Goal: Transaction & Acquisition: Purchase product/service

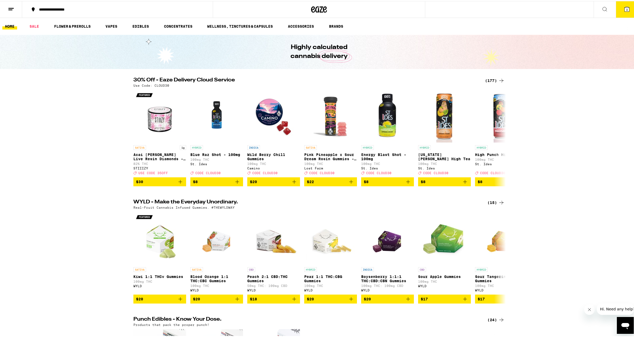
click at [624, 9] on button "3" at bounding box center [627, 8] width 22 height 16
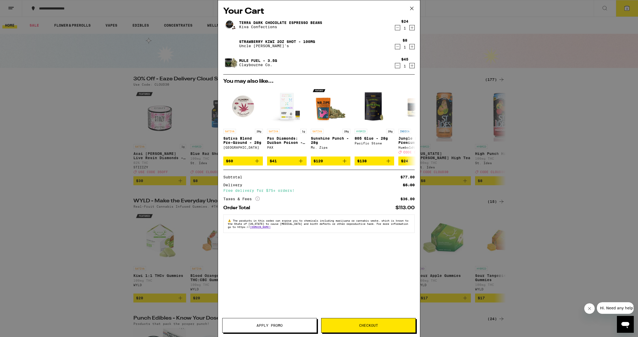
click at [266, 324] on span "Apply Promo" at bounding box center [270, 326] width 26 height 4
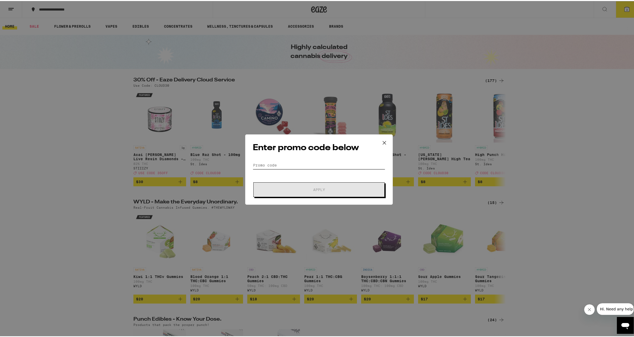
click at [259, 163] on input "Promo Code" at bounding box center [319, 164] width 132 height 8
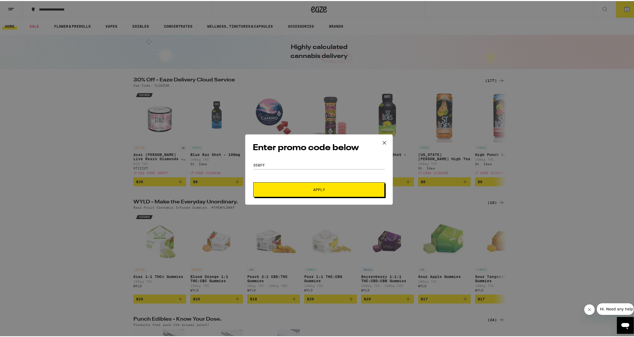
click at [319, 189] on span "Apply" at bounding box center [319, 189] width 12 height 4
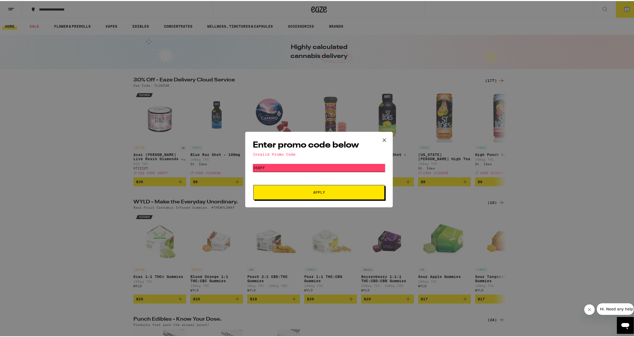
click at [271, 169] on input "350ff" at bounding box center [319, 167] width 132 height 8
drag, startPoint x: 270, startPoint y: 168, endPoint x: 245, endPoint y: 166, distance: 24.4
click at [245, 166] on div "Enter promo code below Invalid Promo Code Promo Code 350ff Apply" at bounding box center [319, 169] width 148 height 76
type input "35off"
click at [311, 188] on button "Apply" at bounding box center [318, 191] width 131 height 15
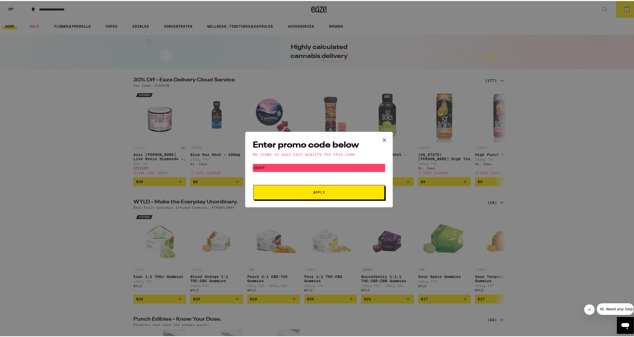
click at [382, 140] on icon at bounding box center [385, 139] width 8 height 8
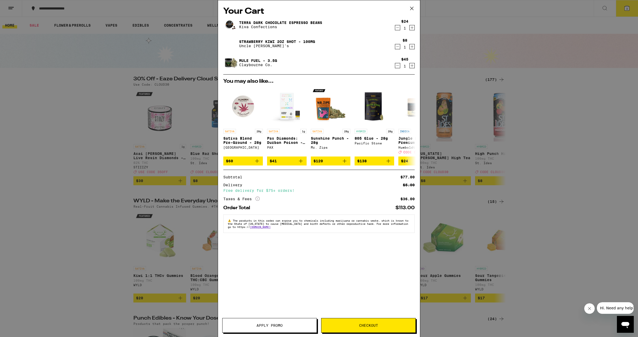
click at [398, 66] on icon "Decrement" at bounding box center [397, 66] width 3 height 0
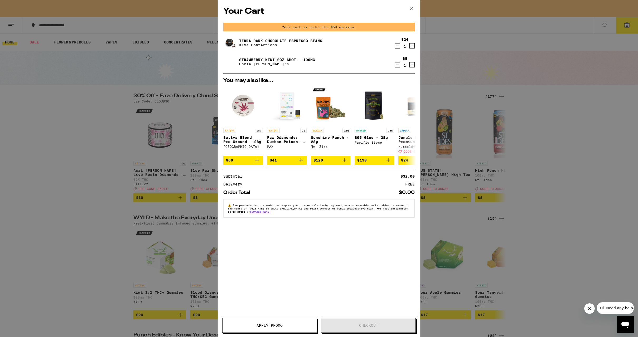
click at [412, 8] on icon at bounding box center [412, 8] width 8 height 8
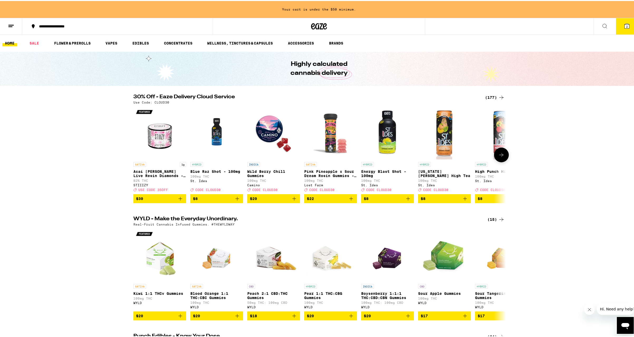
click at [500, 157] on icon at bounding box center [501, 154] width 6 height 6
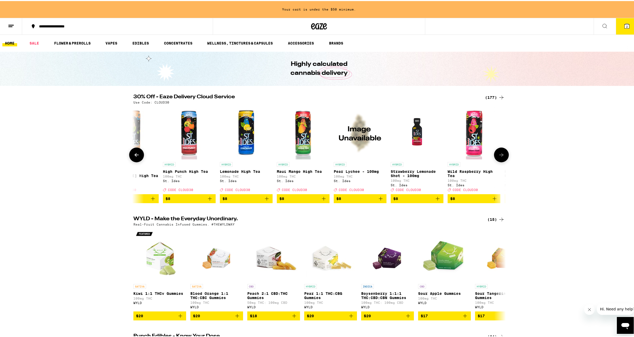
scroll to position [0, 314]
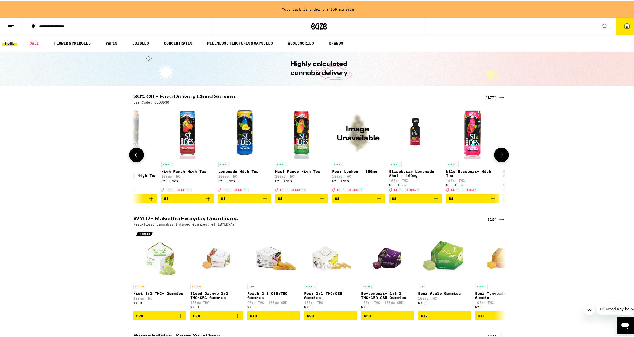
click at [500, 155] on icon at bounding box center [502, 154] width 4 height 4
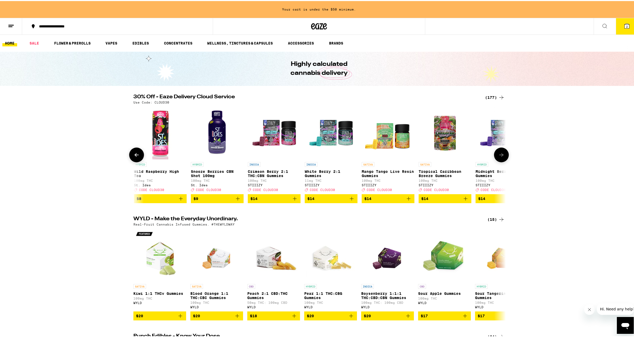
scroll to position [0, 628]
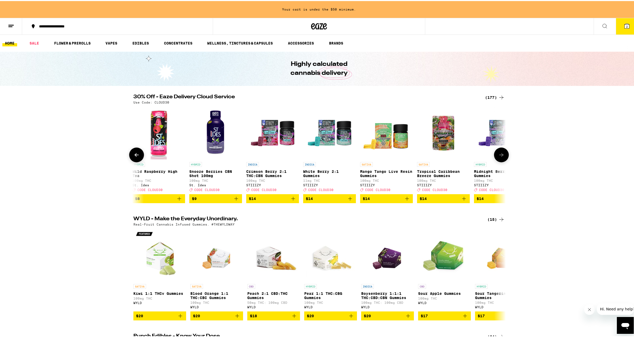
click at [500, 155] on icon at bounding box center [502, 154] width 4 height 4
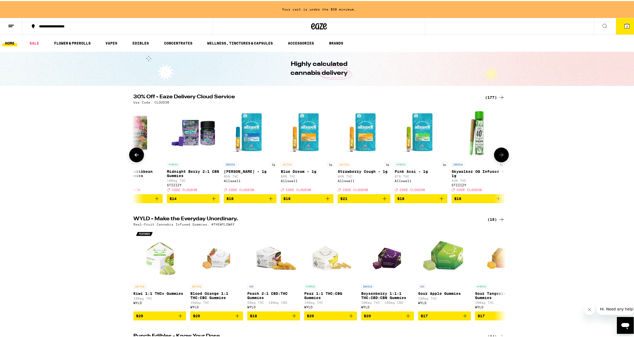
scroll to position [0, 942]
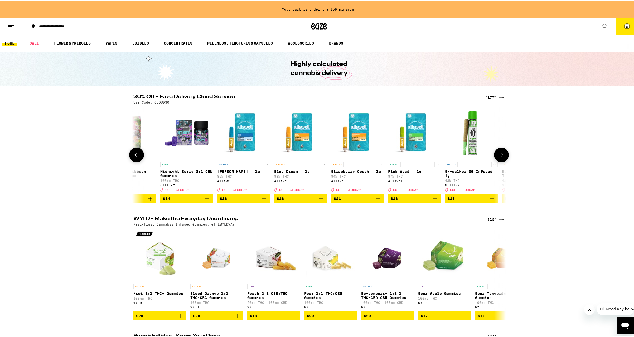
click at [499, 154] on icon at bounding box center [501, 154] width 6 height 6
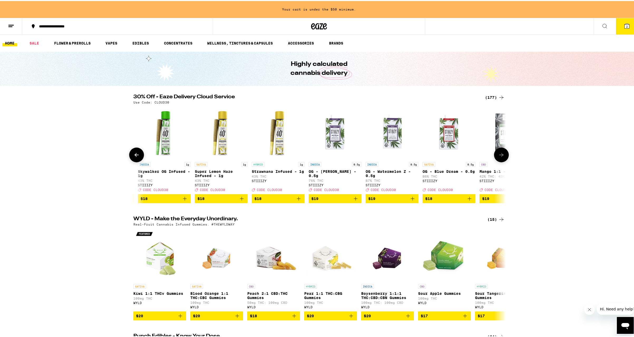
scroll to position [0, 1255]
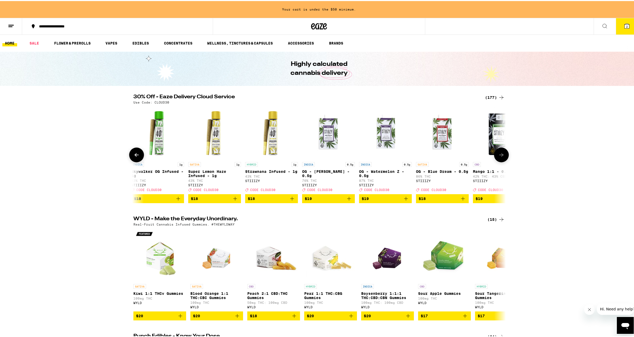
click at [499, 154] on icon at bounding box center [501, 154] width 6 height 6
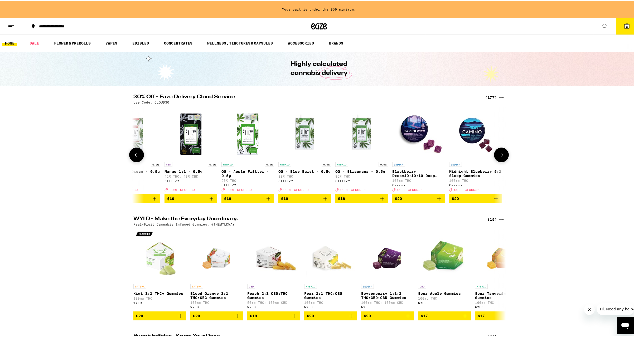
scroll to position [0, 1569]
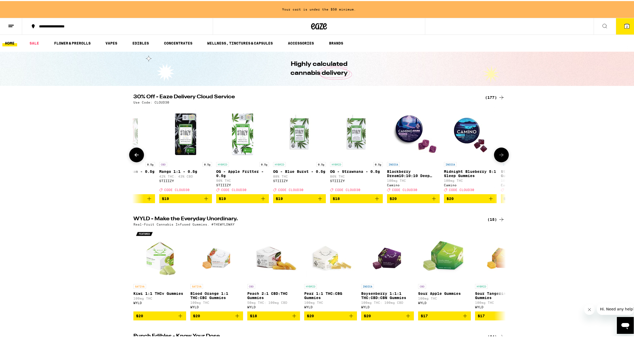
click at [499, 154] on icon at bounding box center [501, 154] width 6 height 6
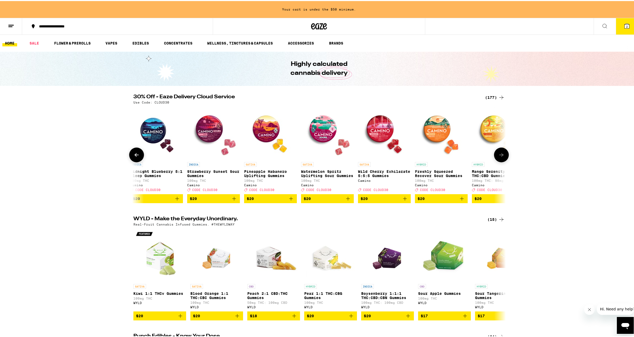
click at [499, 154] on icon at bounding box center [501, 154] width 6 height 6
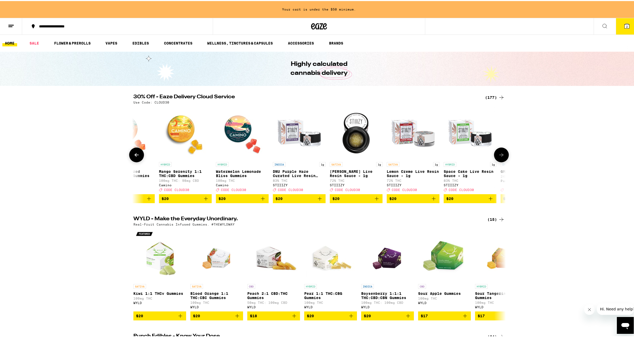
scroll to position [0, 2197]
click at [499, 154] on icon at bounding box center [501, 154] width 6 height 6
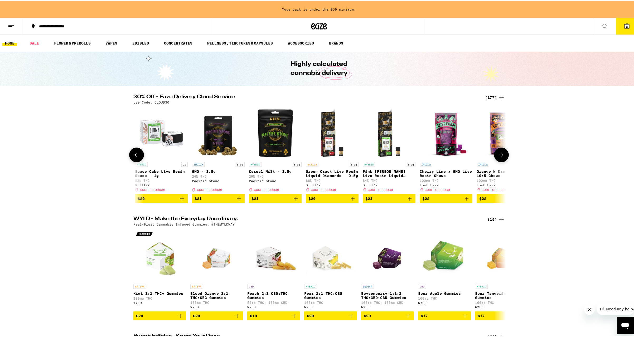
scroll to position [0, 2511]
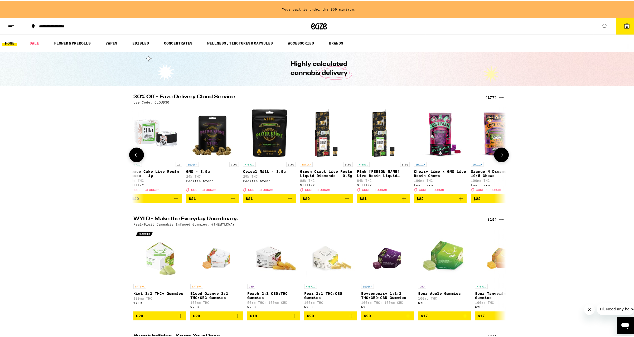
click at [289, 201] on icon "Add to bag" at bounding box center [290, 198] width 6 height 6
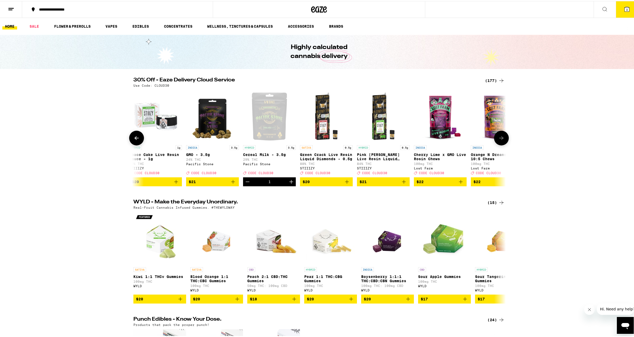
click at [136, 138] on icon at bounding box center [136, 137] width 6 height 6
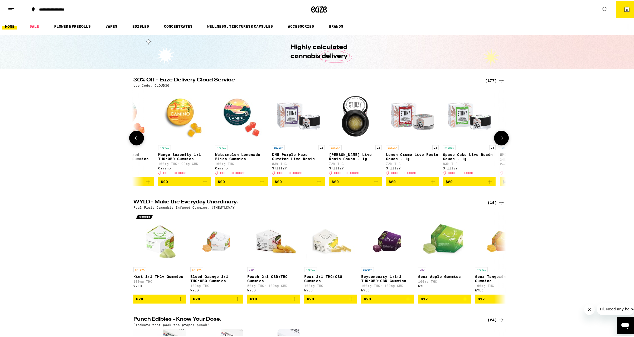
click at [133, 139] on icon at bounding box center [136, 137] width 6 height 6
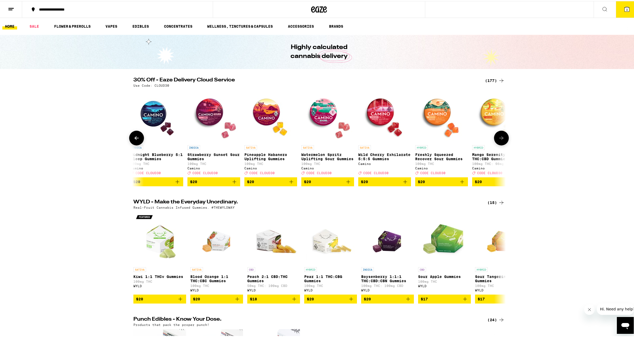
click at [133, 139] on icon at bounding box center [136, 137] width 6 height 6
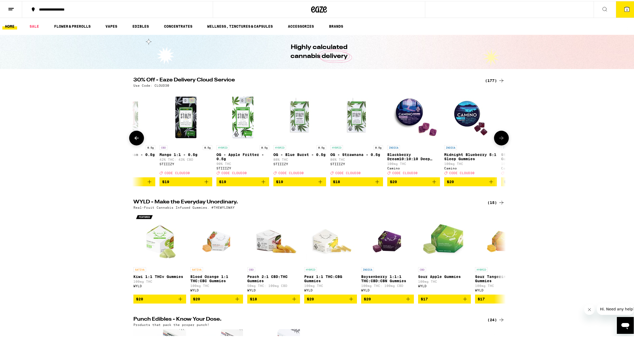
click at [133, 139] on icon at bounding box center [136, 137] width 6 height 6
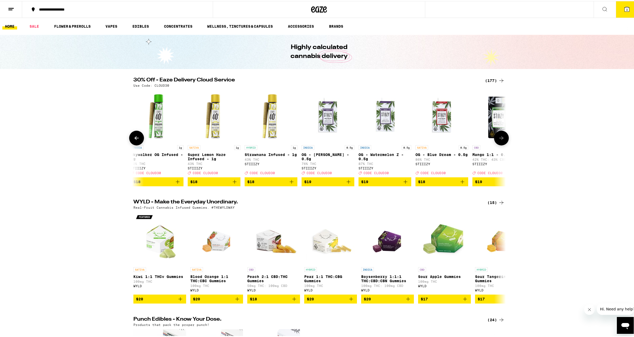
click at [133, 139] on icon at bounding box center [136, 137] width 6 height 6
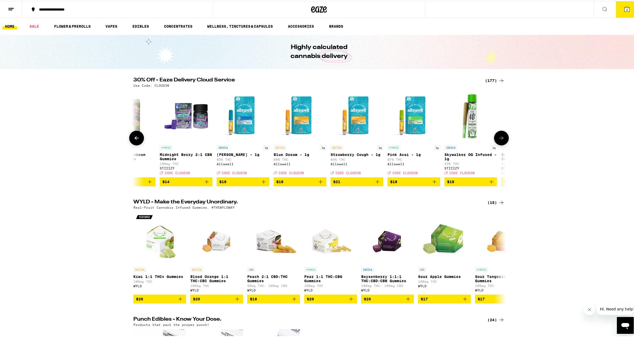
click at [133, 139] on icon at bounding box center [136, 137] width 6 height 6
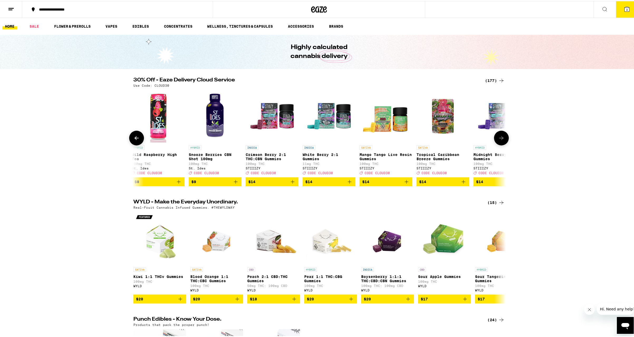
click at [133, 139] on icon at bounding box center [136, 137] width 6 height 6
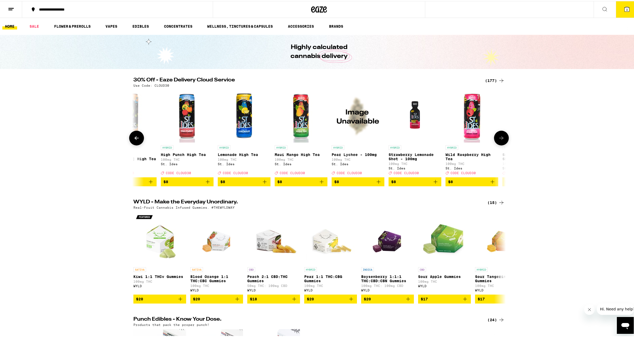
click at [133, 139] on icon at bounding box center [136, 137] width 6 height 6
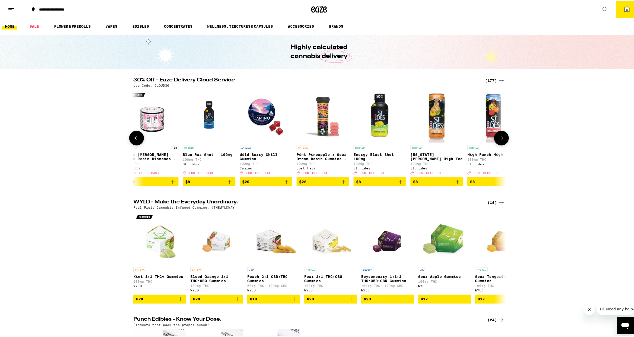
scroll to position [0, 1]
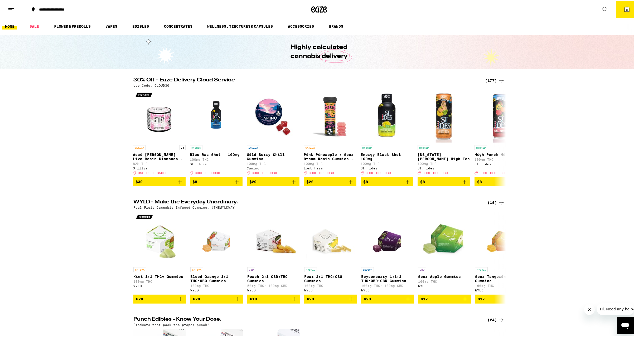
click at [626, 7] on span "3" at bounding box center [627, 8] width 2 height 3
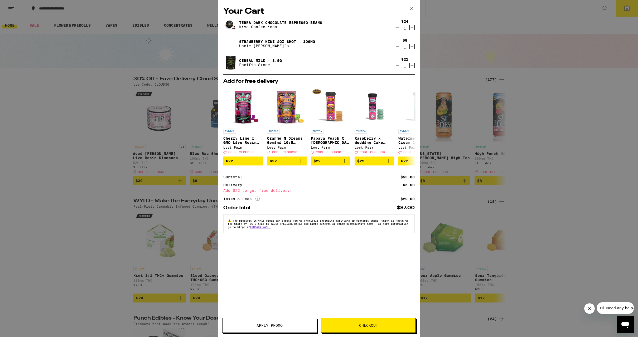
click at [262, 327] on span "Apply Promo" at bounding box center [270, 326] width 26 height 4
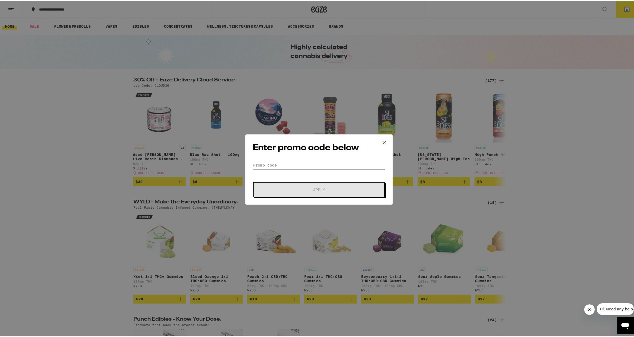
click at [262, 165] on input "Promo Code" at bounding box center [319, 164] width 132 height 8
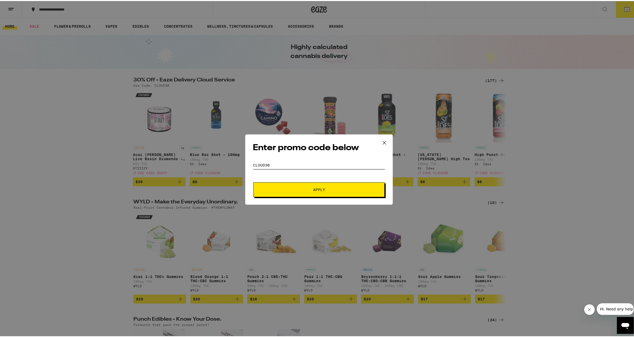
type input "cloud30"
click at [317, 188] on span "Apply" at bounding box center [319, 189] width 12 height 4
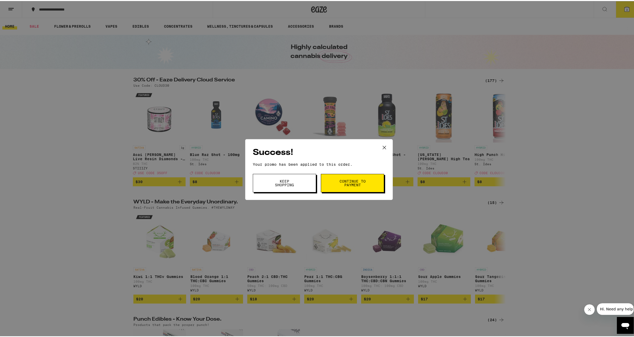
click at [281, 185] on span "Keep Shopping" at bounding box center [284, 182] width 27 height 7
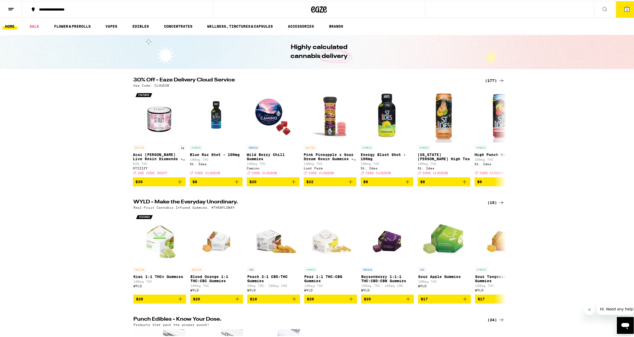
click at [626, 9] on span "3" at bounding box center [627, 8] width 2 height 3
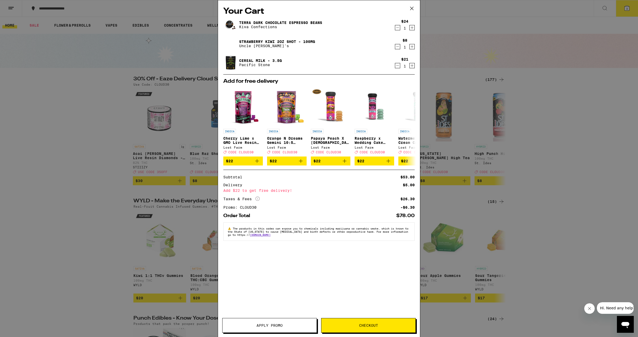
click at [413, 8] on icon at bounding box center [411, 8] width 3 height 3
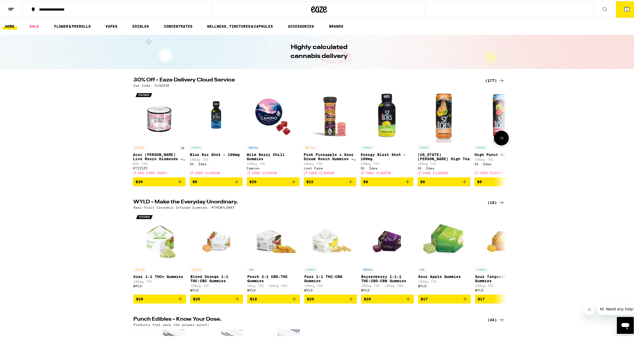
click at [496, 138] on button at bounding box center [501, 137] width 15 height 15
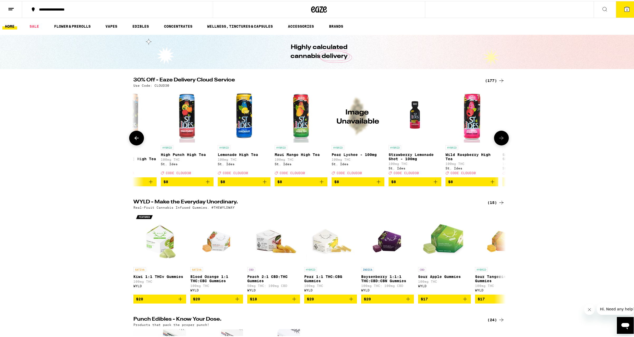
click at [499, 138] on icon at bounding box center [501, 137] width 6 height 6
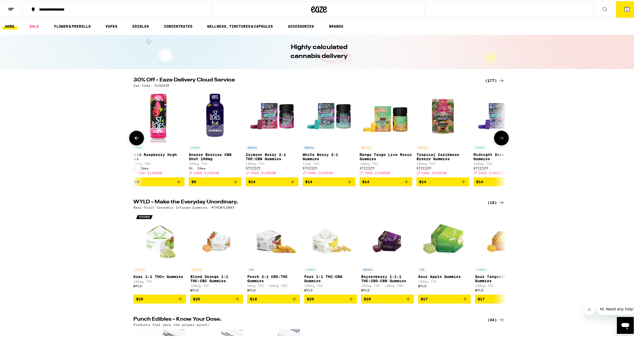
click at [500, 138] on icon at bounding box center [501, 137] width 6 height 6
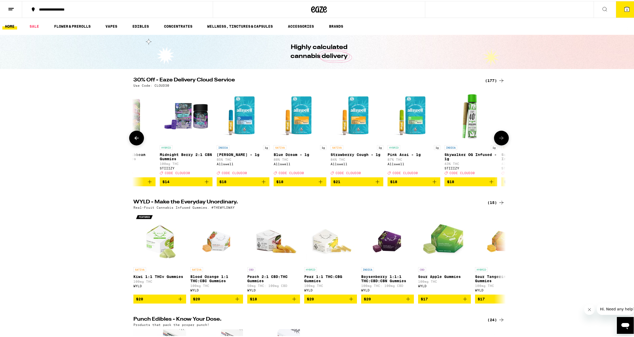
click at [500, 138] on icon at bounding box center [501, 137] width 6 height 6
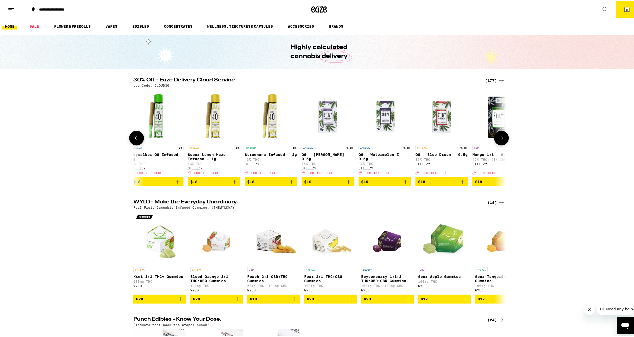
click at [500, 137] on icon at bounding box center [501, 137] width 6 height 6
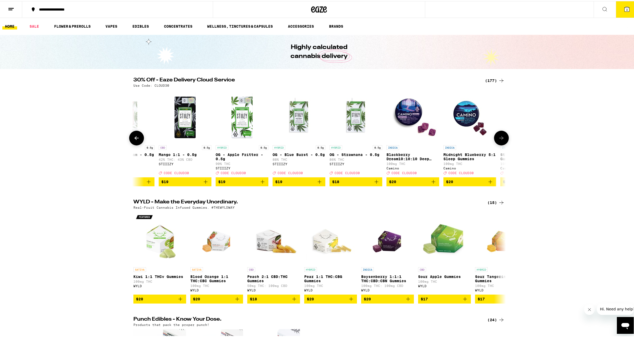
click at [500, 137] on icon at bounding box center [501, 137] width 6 height 6
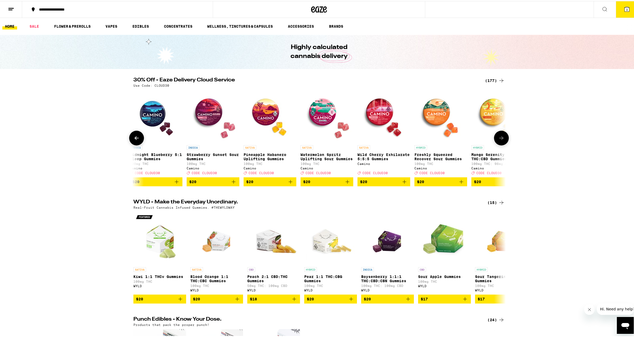
click at [500, 137] on icon at bounding box center [501, 137] width 6 height 6
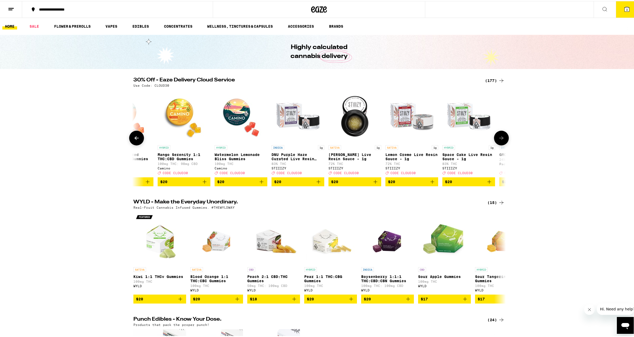
click at [500, 137] on icon at bounding box center [501, 137] width 6 height 6
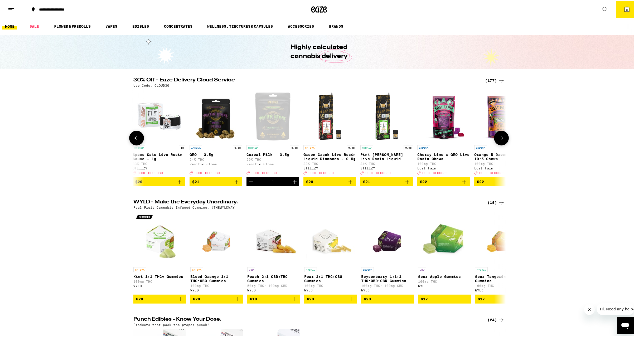
scroll to position [0, 2511]
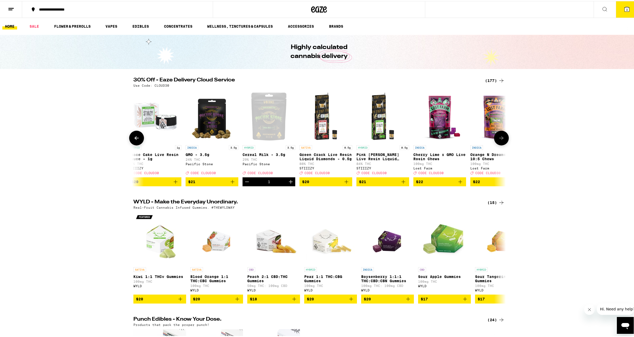
click at [502, 138] on icon at bounding box center [501, 137] width 6 height 6
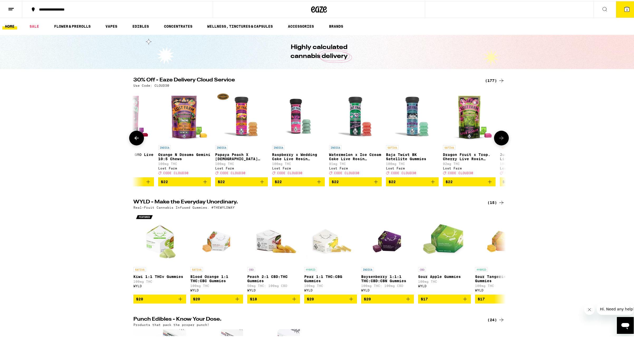
scroll to position [0, 2825]
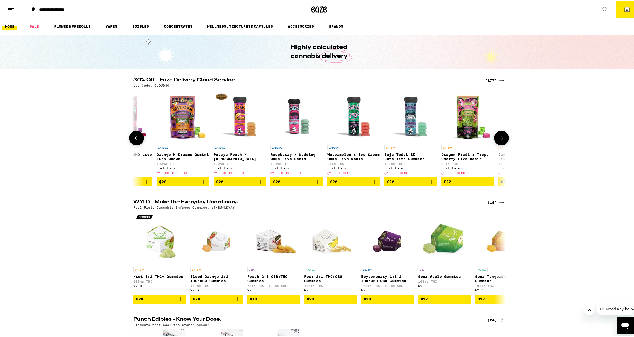
click at [501, 137] on icon at bounding box center [501, 137] width 6 height 6
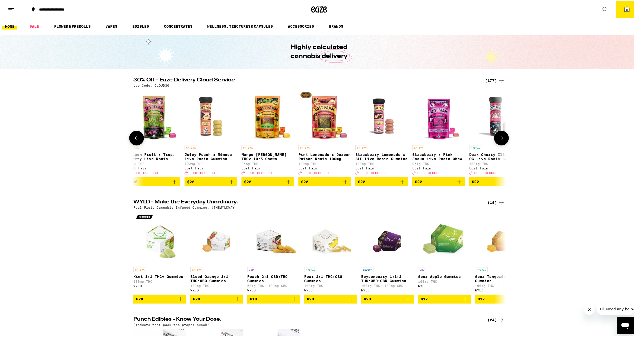
click at [501, 137] on icon at bounding box center [501, 137] width 6 height 6
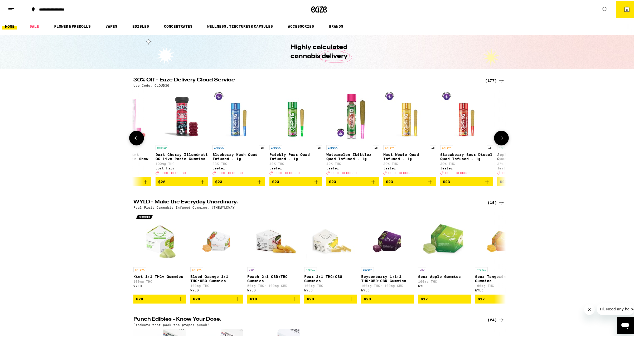
click at [501, 137] on icon at bounding box center [501, 137] width 6 height 6
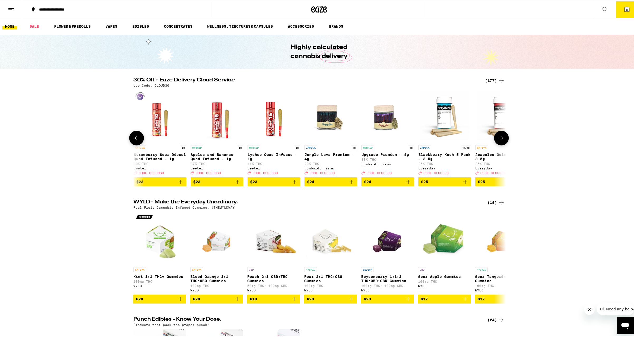
scroll to position [0, 3767]
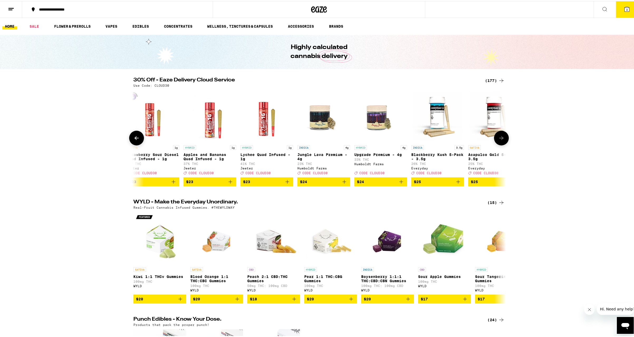
click at [501, 137] on icon at bounding box center [501, 137] width 6 height 6
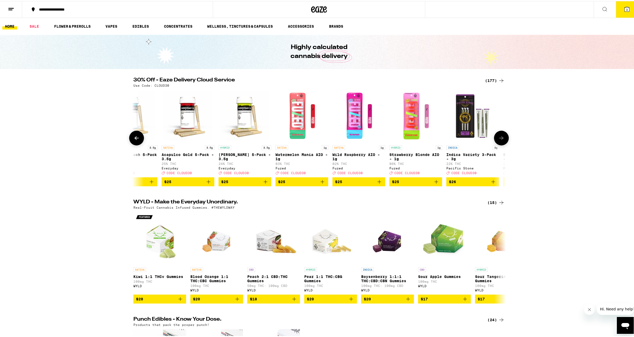
scroll to position [0, 4081]
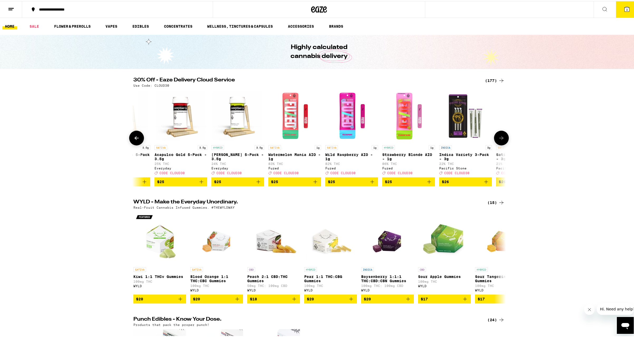
click at [131, 138] on button at bounding box center [136, 137] width 15 height 15
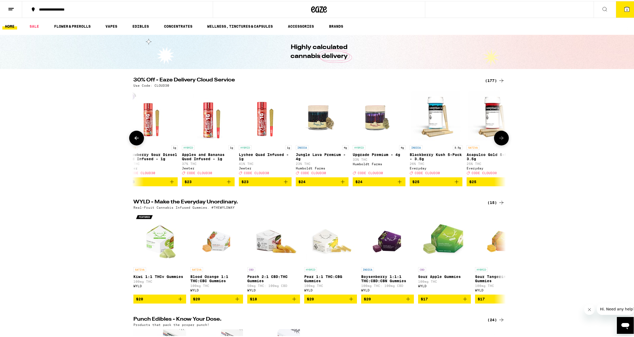
scroll to position [0, 3767]
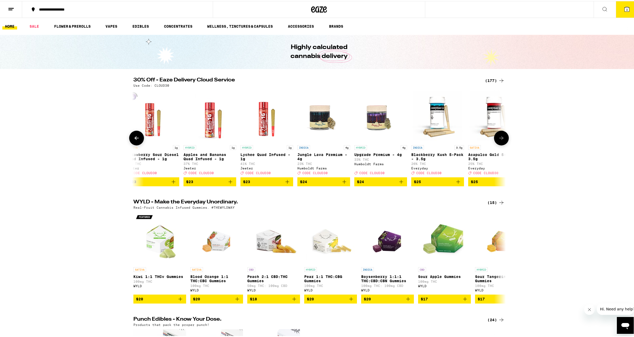
click at [399, 184] on icon "Add to bag" at bounding box center [401, 181] width 6 height 6
click at [501, 139] on icon at bounding box center [502, 137] width 4 height 4
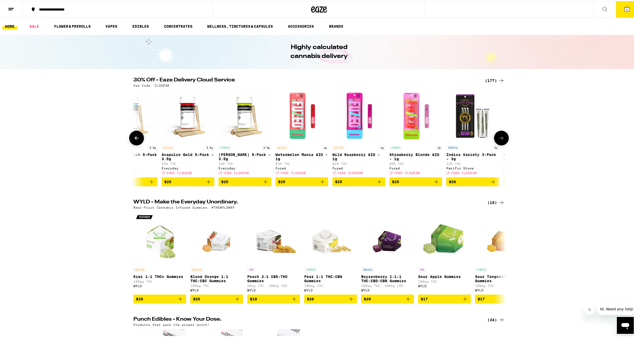
scroll to position [0, 4081]
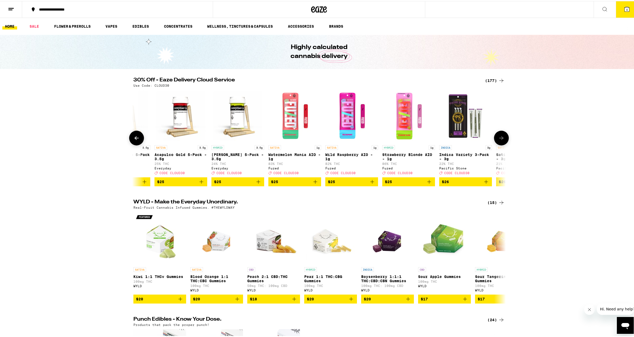
click at [499, 137] on icon at bounding box center [501, 137] width 6 height 6
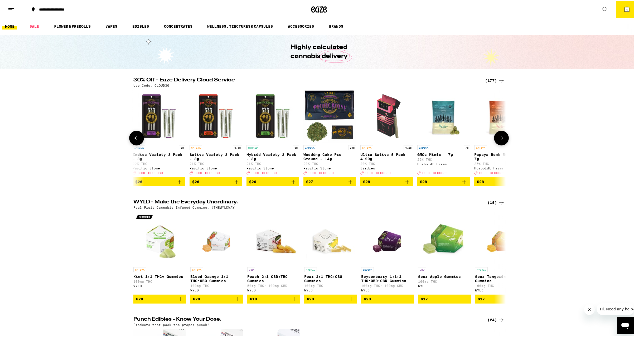
scroll to position [0, 4395]
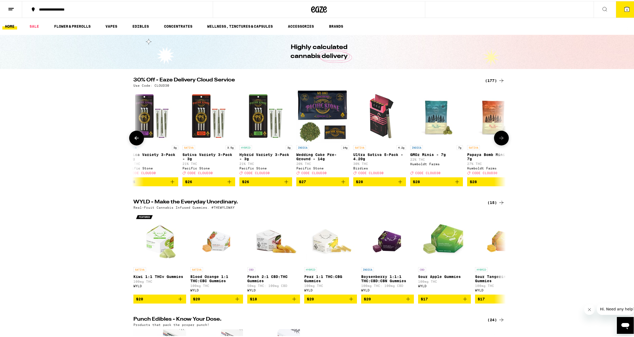
click at [498, 137] on icon at bounding box center [501, 137] width 6 height 6
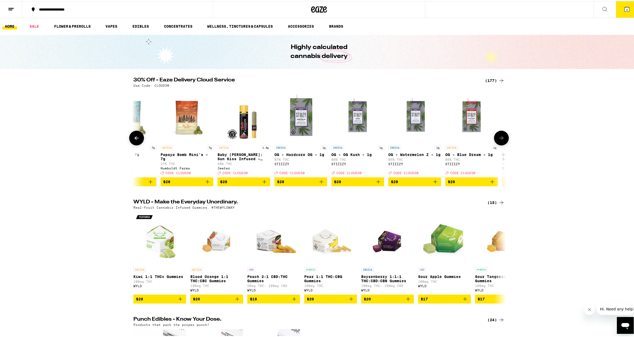
scroll to position [0, 4708]
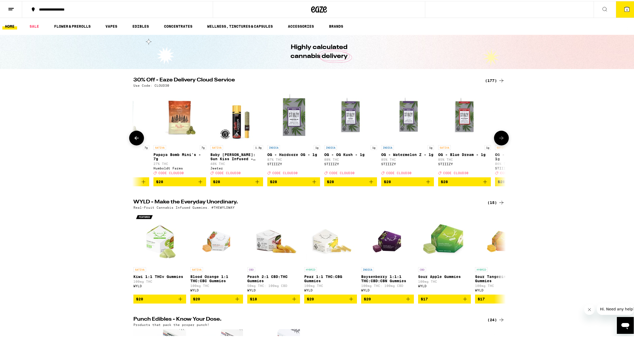
click at [136, 140] on icon at bounding box center [136, 137] width 6 height 6
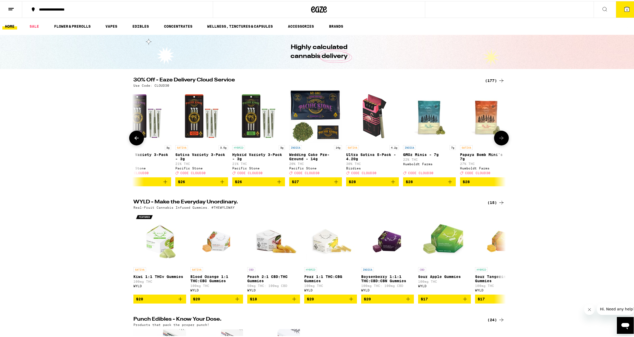
scroll to position [0, 4395]
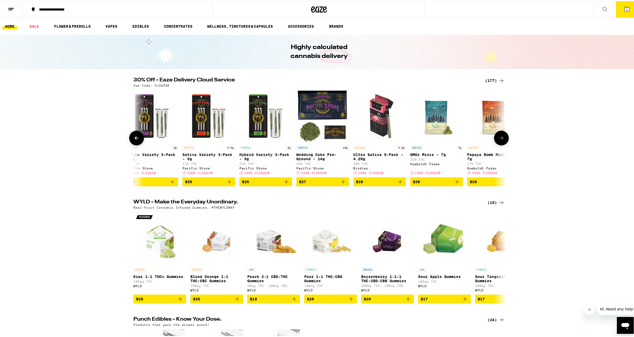
click at [499, 138] on icon at bounding box center [501, 137] width 6 height 6
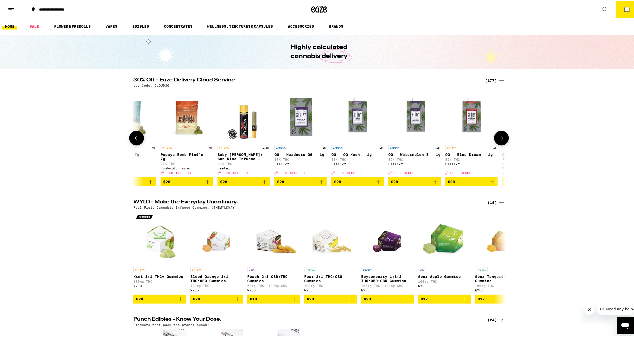
scroll to position [0, 4708]
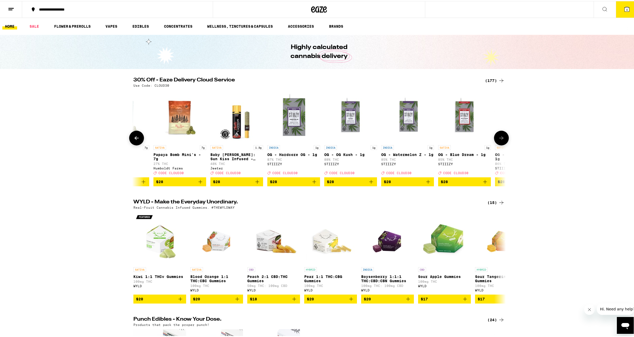
click at [499, 138] on icon at bounding box center [501, 137] width 6 height 6
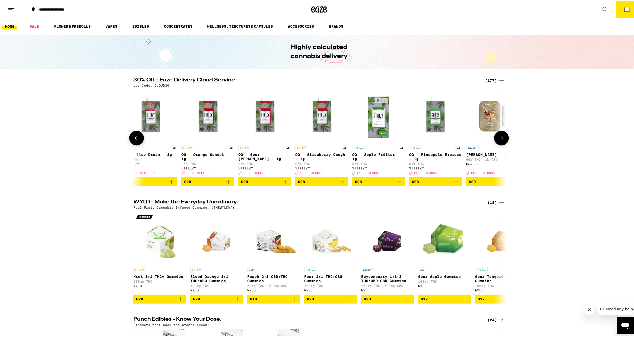
click at [499, 137] on icon at bounding box center [501, 137] width 6 height 6
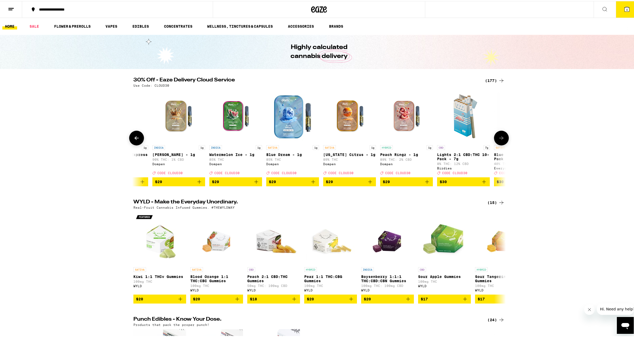
click at [499, 137] on icon at bounding box center [501, 137] width 6 height 6
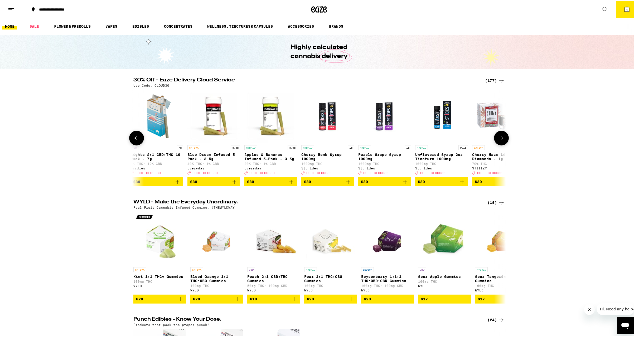
scroll to position [0, 5650]
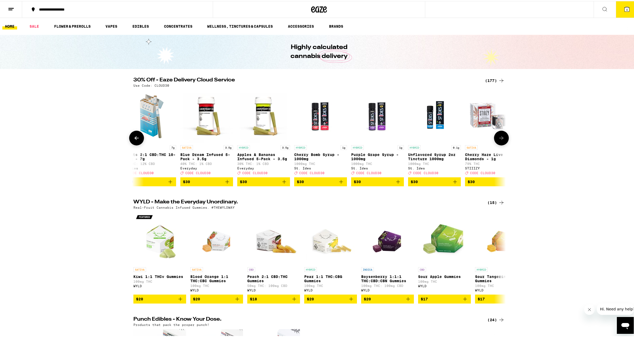
click at [499, 137] on icon at bounding box center [501, 137] width 6 height 6
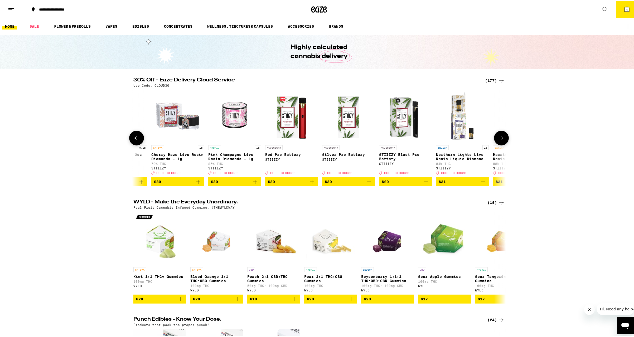
click at [499, 137] on icon at bounding box center [501, 137] width 6 height 6
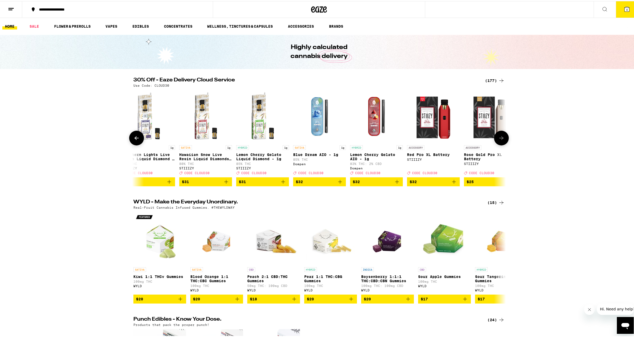
click at [499, 137] on icon at bounding box center [501, 137] width 6 height 6
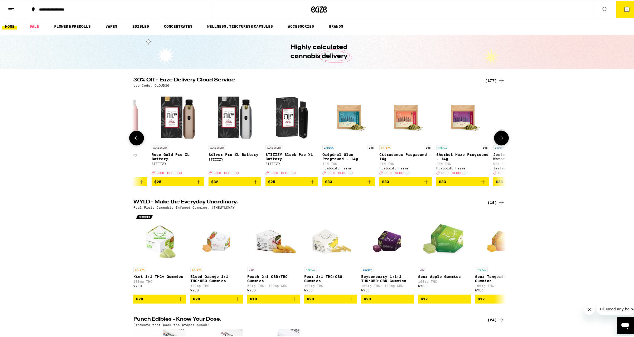
scroll to position [0, 6592]
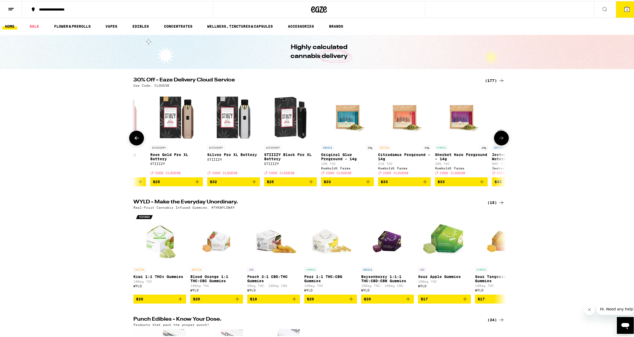
click at [499, 137] on icon at bounding box center [501, 137] width 6 height 6
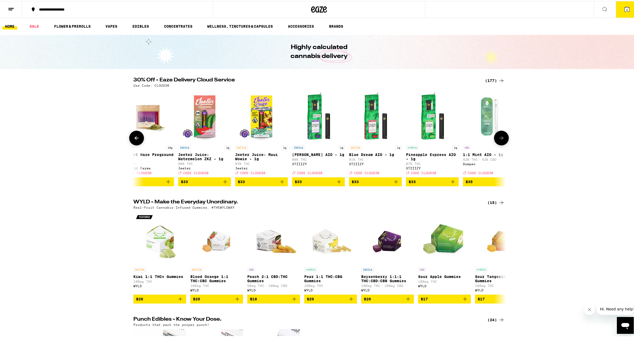
click at [499, 137] on icon at bounding box center [501, 137] width 6 height 6
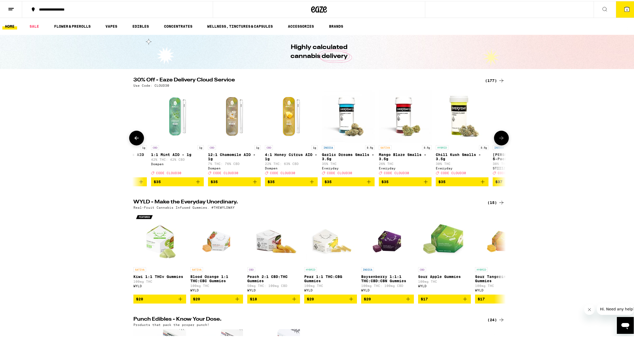
scroll to position [0, 7219]
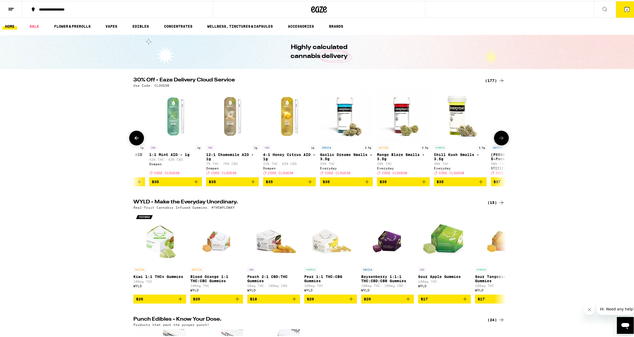
click at [499, 137] on icon at bounding box center [501, 137] width 6 height 6
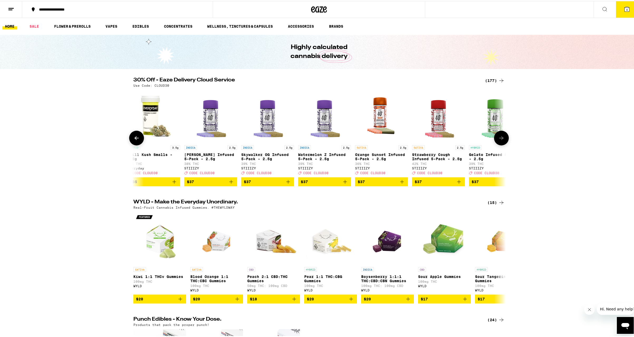
scroll to position [0, 7533]
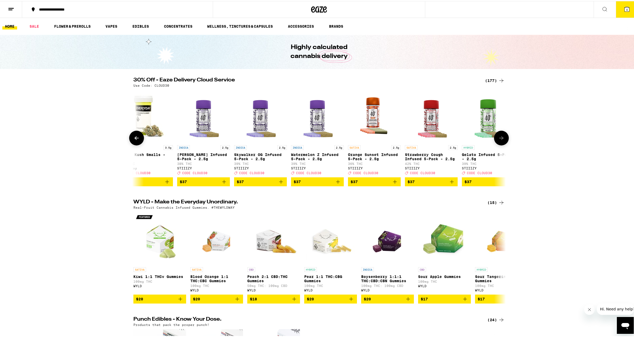
click at [499, 137] on icon at bounding box center [501, 137] width 6 height 6
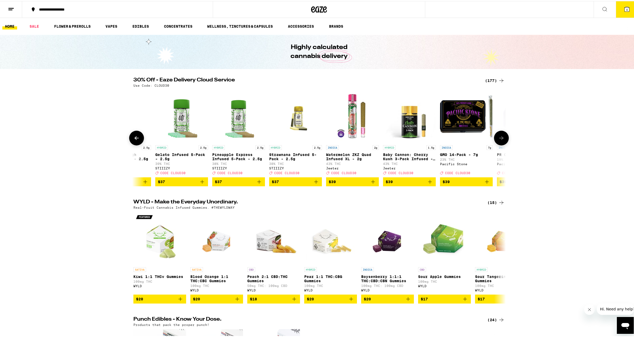
scroll to position [0, 7847]
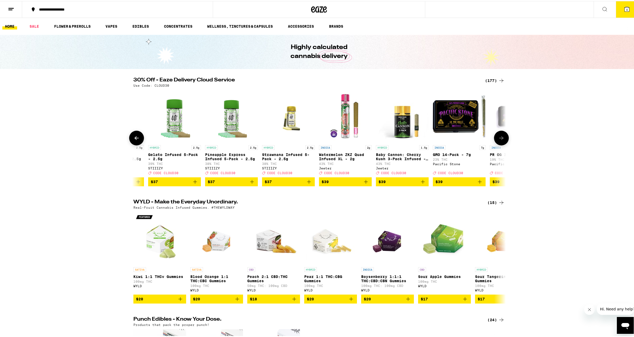
click at [499, 137] on icon at bounding box center [501, 137] width 6 height 6
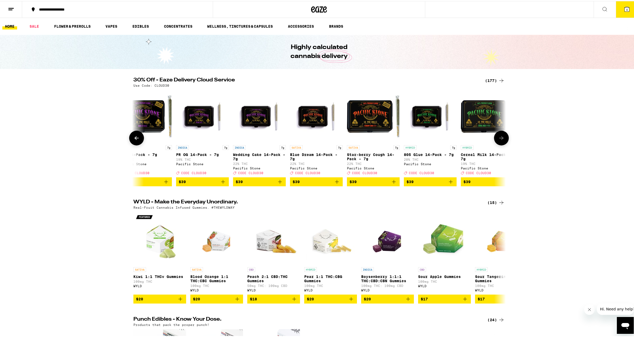
click at [499, 137] on icon at bounding box center [501, 137] width 6 height 6
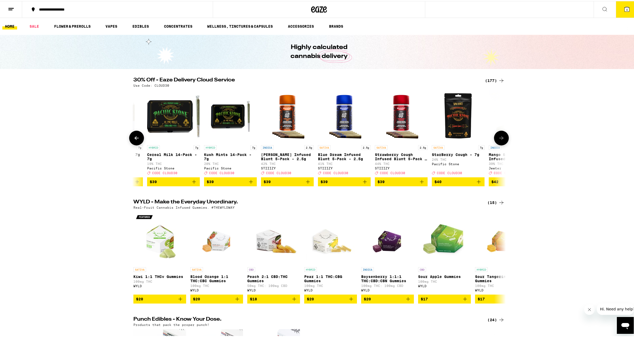
click at [499, 137] on icon at bounding box center [501, 137] width 6 height 6
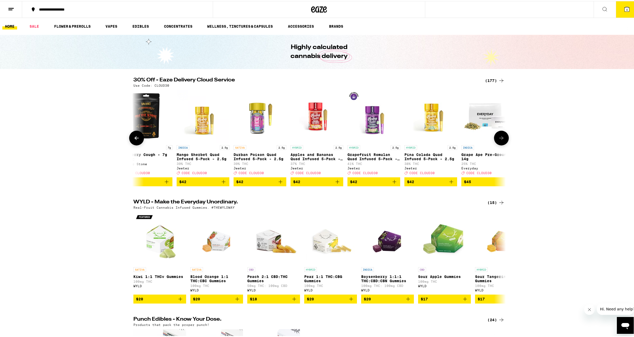
scroll to position [0, 8789]
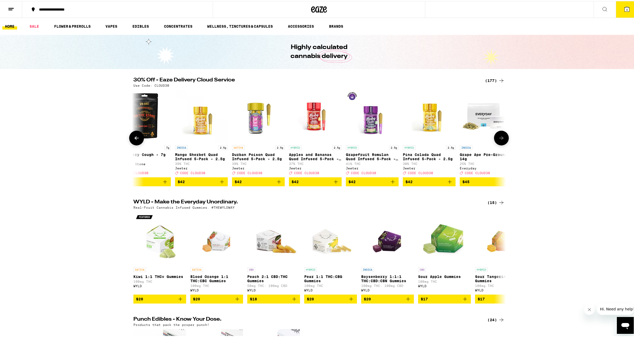
click at [499, 137] on icon at bounding box center [501, 137] width 6 height 6
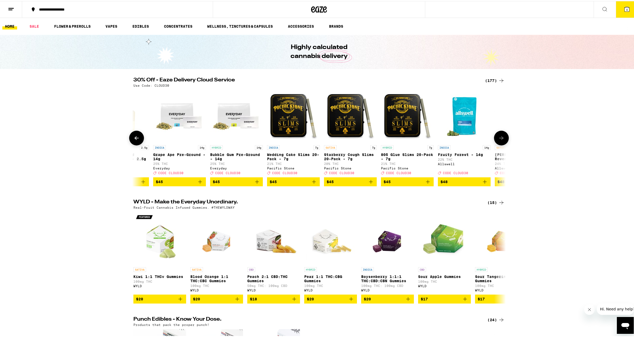
scroll to position [0, 9103]
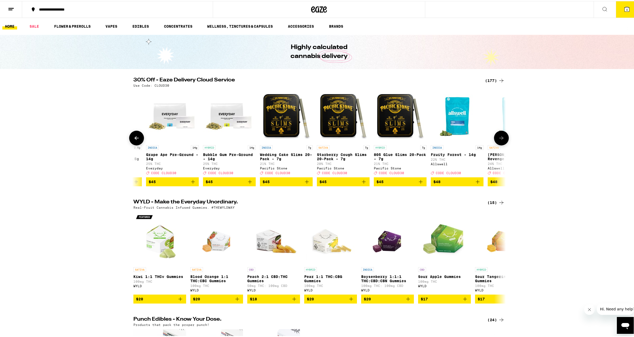
click at [499, 137] on icon at bounding box center [501, 137] width 6 height 6
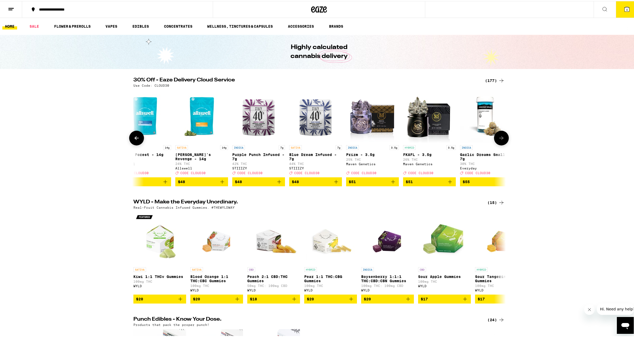
scroll to position [0, 9416]
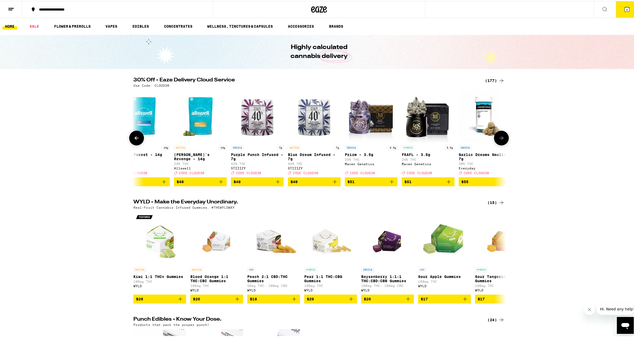
click at [133, 138] on icon at bounding box center [136, 137] width 6 height 6
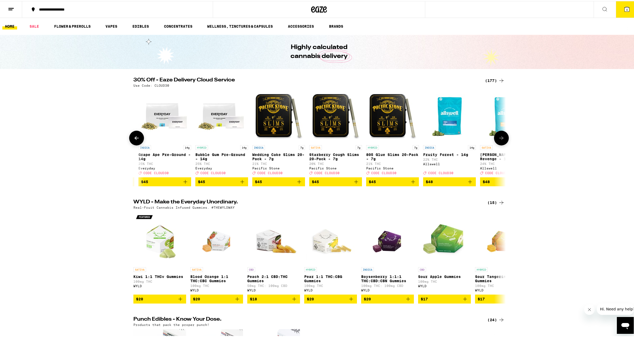
scroll to position [0, 9103]
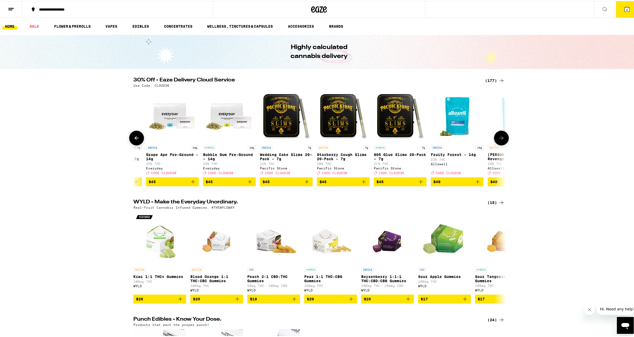
click at [500, 139] on icon at bounding box center [501, 137] width 6 height 6
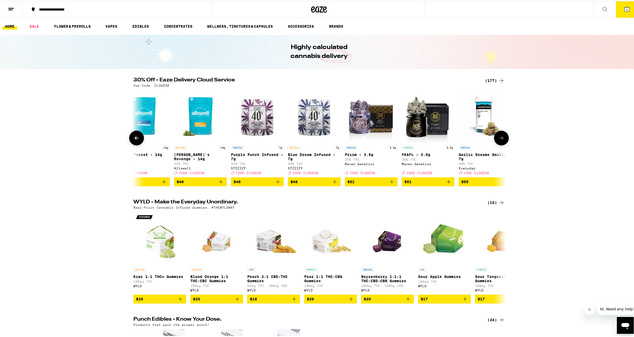
click at [500, 139] on icon at bounding box center [501, 137] width 6 height 6
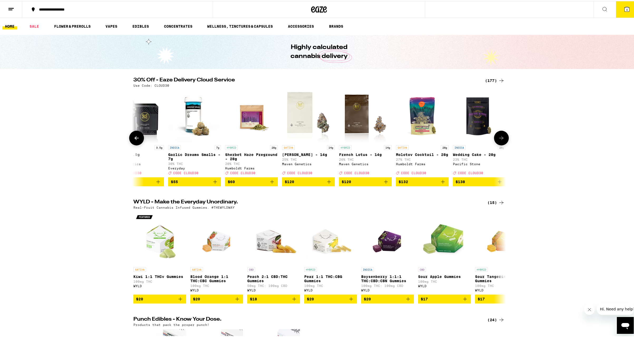
scroll to position [0, 9712]
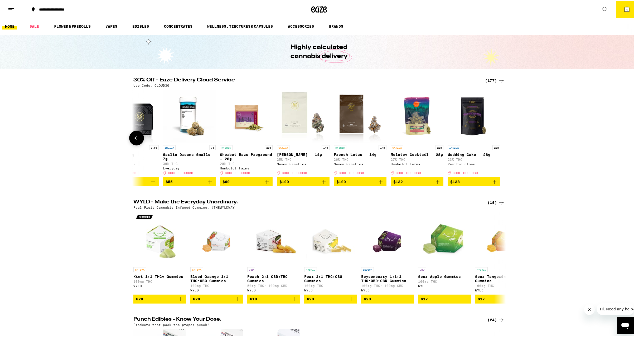
click at [133, 138] on icon at bounding box center [136, 137] width 6 height 6
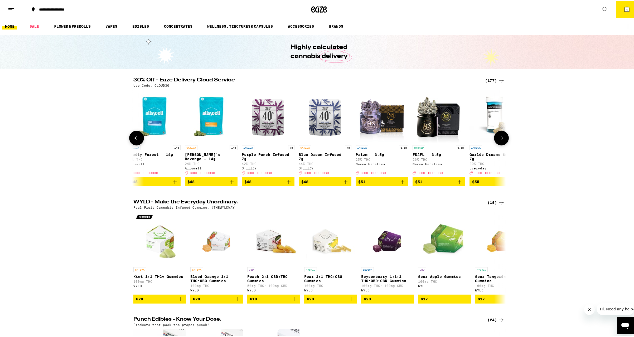
scroll to position [0, 9399]
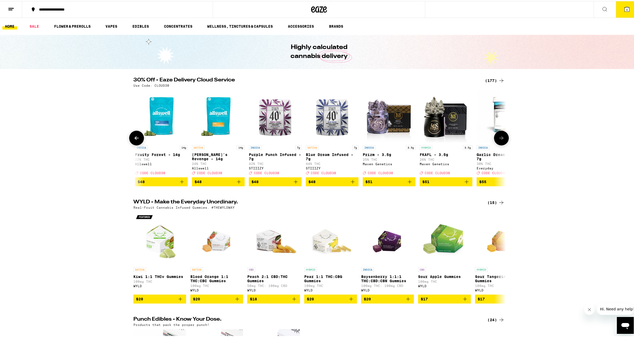
click at [133, 139] on icon at bounding box center [136, 137] width 6 height 6
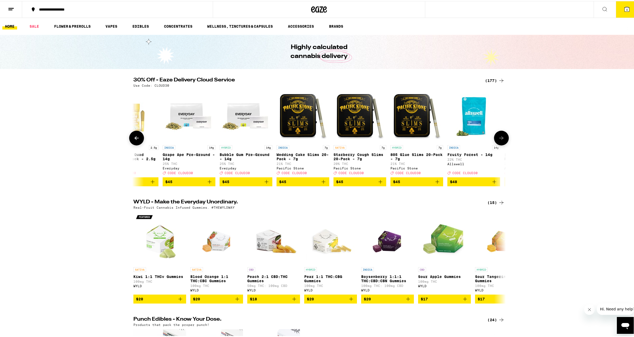
scroll to position [0, 9085]
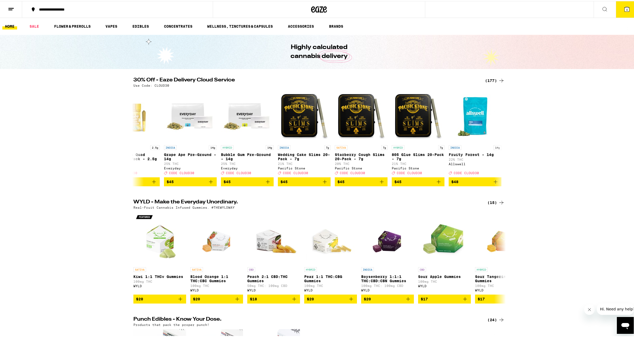
click at [626, 7] on icon at bounding box center [627, 8] width 5 height 5
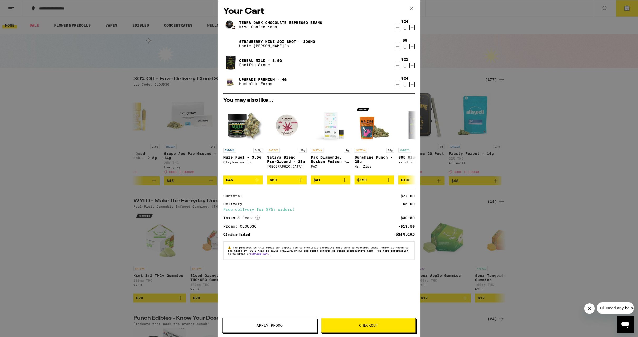
click at [412, 85] on icon "Increment" at bounding box center [412, 84] width 3 height 3
click at [397, 29] on icon "Decrement" at bounding box center [397, 28] width 5 height 6
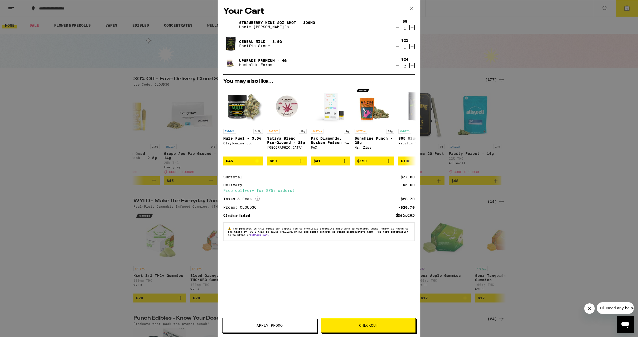
click at [368, 324] on span "Checkout" at bounding box center [368, 326] width 19 height 4
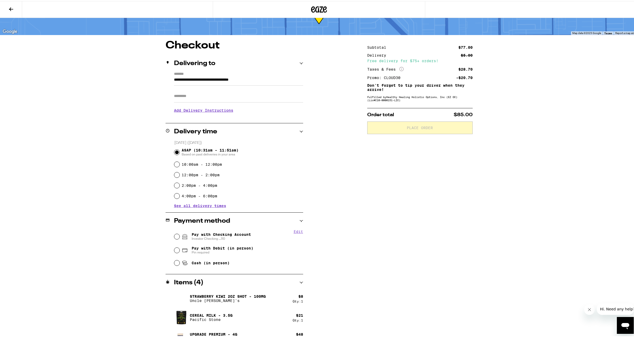
scroll to position [35, 0]
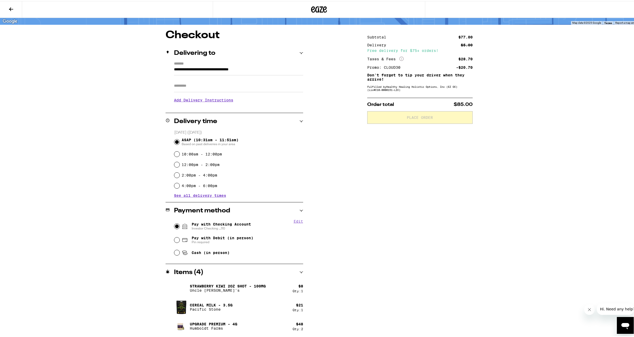
click at [174, 226] on input "Pay with Checking Account Investor Checking ...110" at bounding box center [176, 225] width 5 height 5
radio input "true"
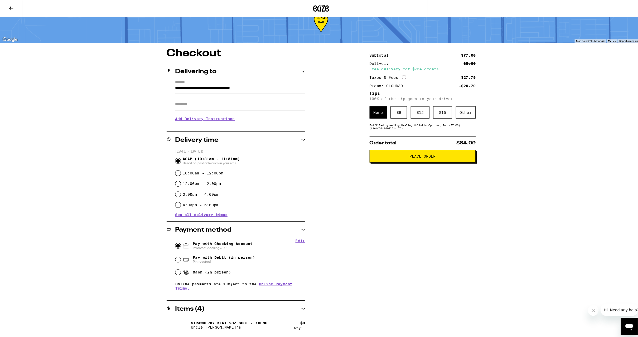
scroll to position [0, 0]
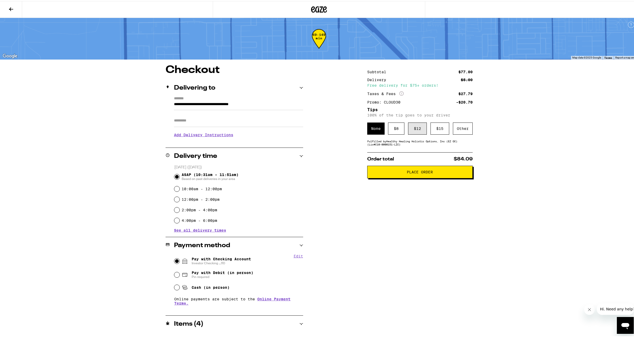
click at [415, 129] on div "$ 12" at bounding box center [417, 128] width 19 height 12
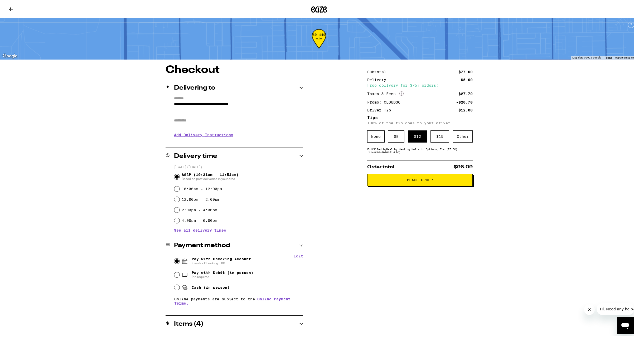
click at [418, 180] on span "Place Order" at bounding box center [420, 179] width 26 height 4
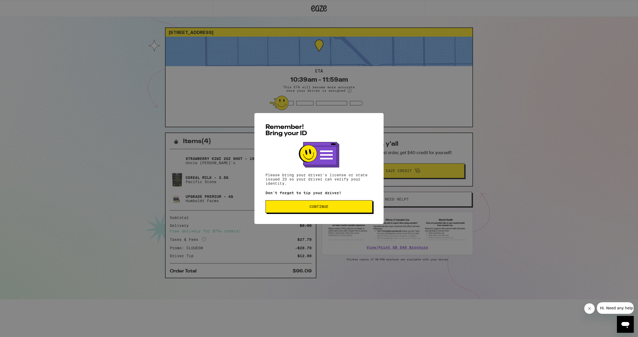
click at [317, 208] on span "Continue" at bounding box center [319, 207] width 19 height 4
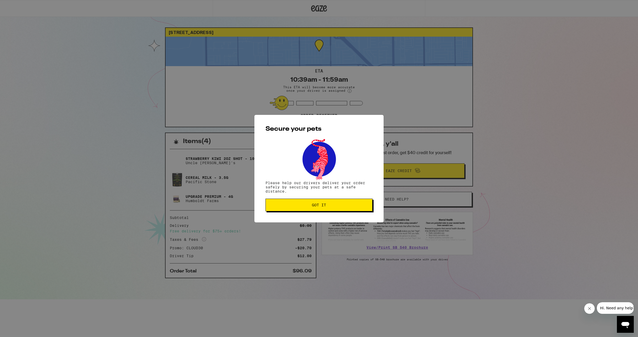
click at [317, 207] on span "Got it" at bounding box center [319, 205] width 14 height 4
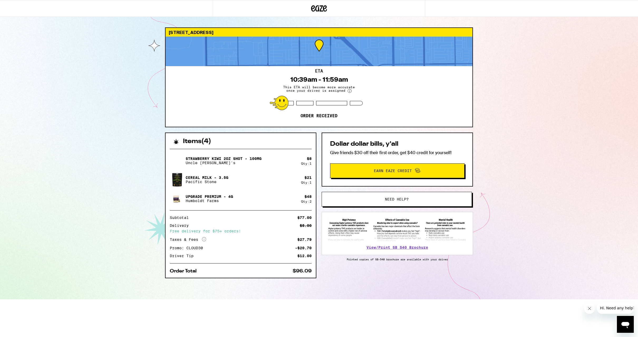
click at [40, 28] on div "[STREET_ADDRESS] ETA 10:39am - 11:59am This ETA will become more accurate once …" at bounding box center [319, 150] width 638 height 300
